Goal: Information Seeking & Learning: Learn about a topic

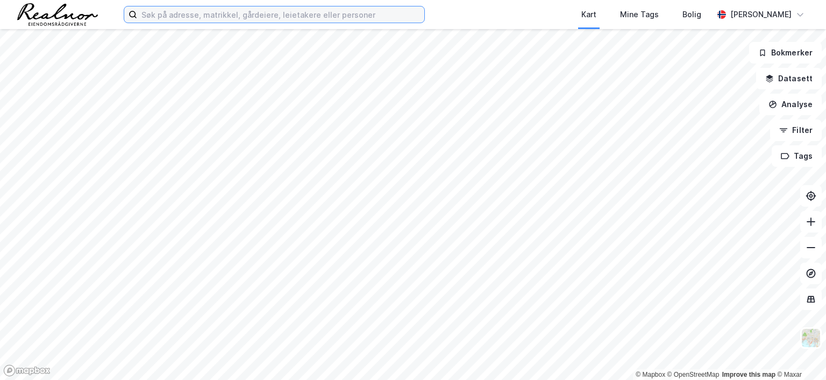
click at [218, 19] on input at bounding box center [280, 14] width 287 height 16
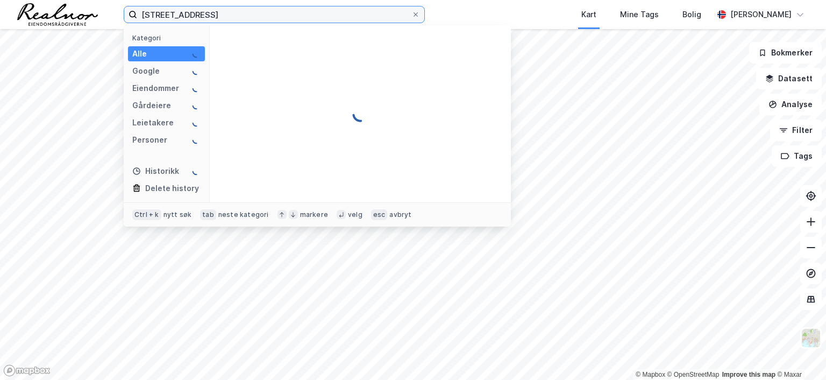
type input "[STREET_ADDRESS]"
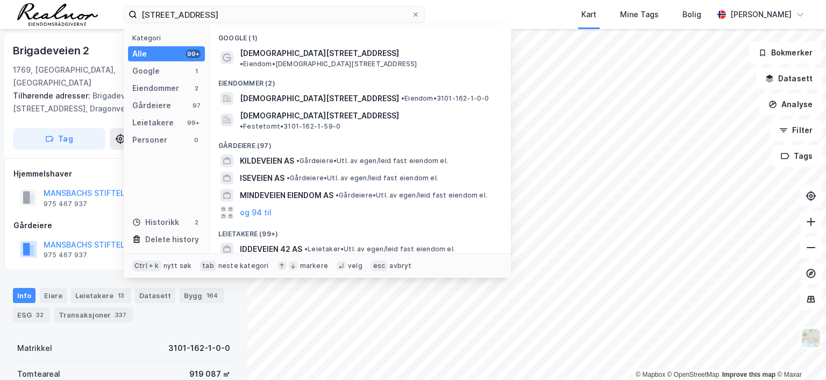
click at [108, 8] on div "iddeveien 42 Kategori Alle 99+ Google 1 Eiendommer 2 Gårdeiere 97 Leietakere 99…" at bounding box center [413, 14] width 826 height 29
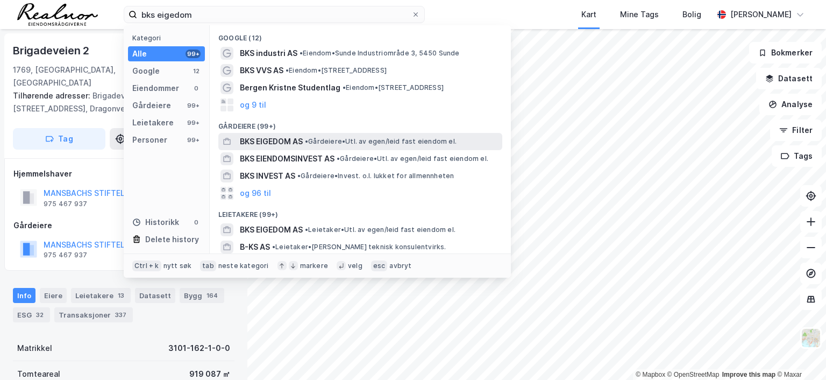
type input "bks eigedom"
click at [290, 140] on span "BKS EIGEDOM AS" at bounding box center [271, 141] width 63 height 13
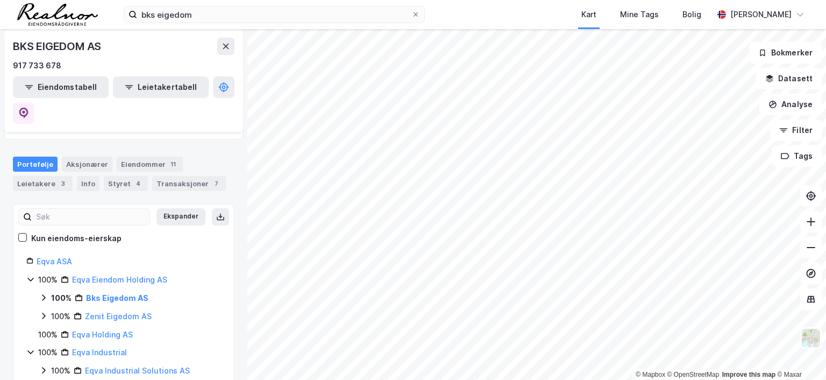
scroll to position [54, 0]
click at [140, 157] on div "Eiendommer 11" at bounding box center [150, 164] width 66 height 15
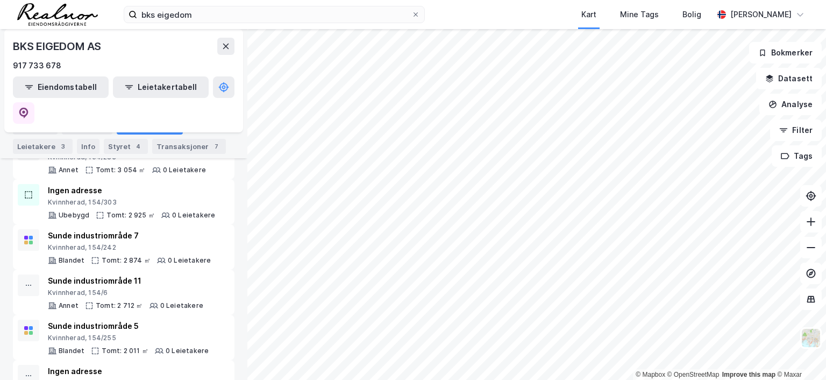
scroll to position [323, 0]
